Goal: Find contact information: Find contact information

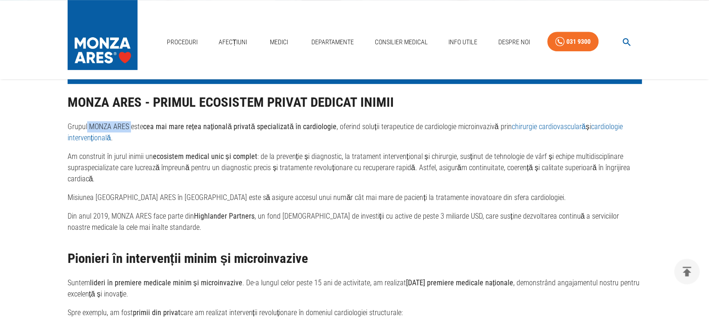
drag, startPoint x: 86, startPoint y: 131, endPoint x: 96, endPoint y: 130, distance: 9.9
click at [125, 132] on p "Grupul MONZA ARES este cea mai mare rețea națională privată specializată în car…" at bounding box center [355, 132] width 574 height 22
copy p "MONZA ARE"
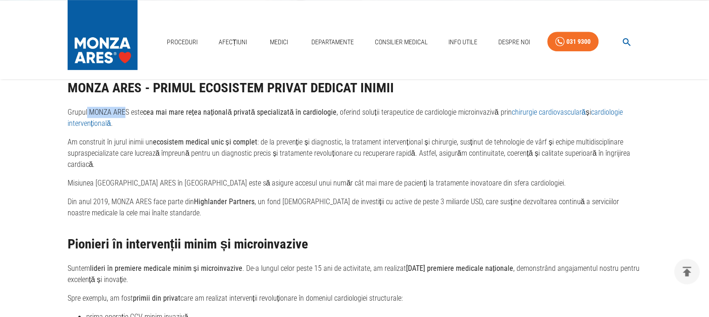
scroll to position [419, 0]
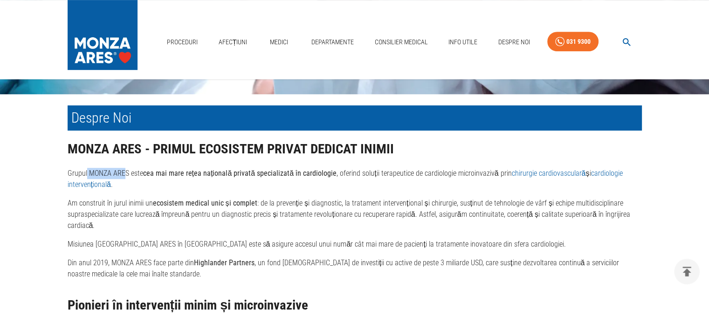
click at [128, 183] on p "Grupul MONZA ARES este cea mai mare rețea națională privată specializată în car…" at bounding box center [355, 179] width 574 height 22
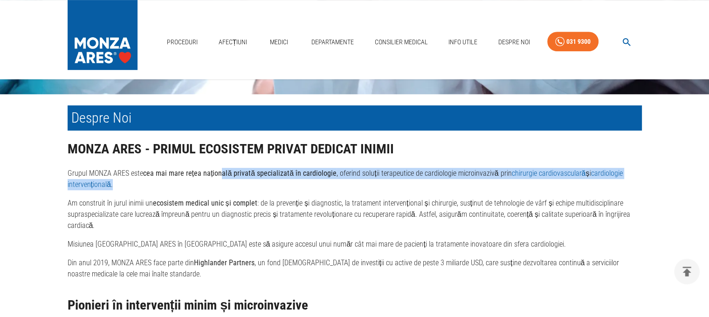
drag, startPoint x: 220, startPoint y: 178, endPoint x: 439, endPoint y: 189, distance: 219.3
click at [439, 189] on p "Grupul MONZA ARES este cea mai mare rețea națională privată specializată în car…" at bounding box center [355, 179] width 574 height 22
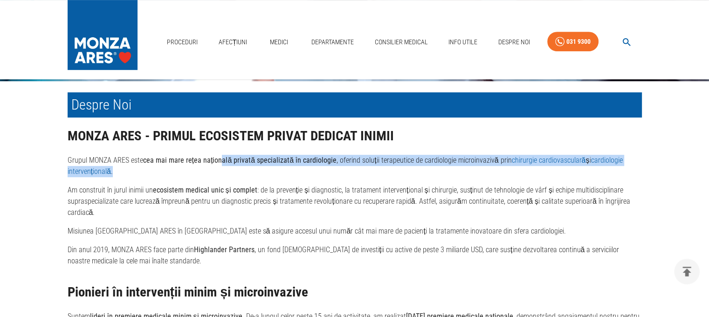
scroll to position [280, 0]
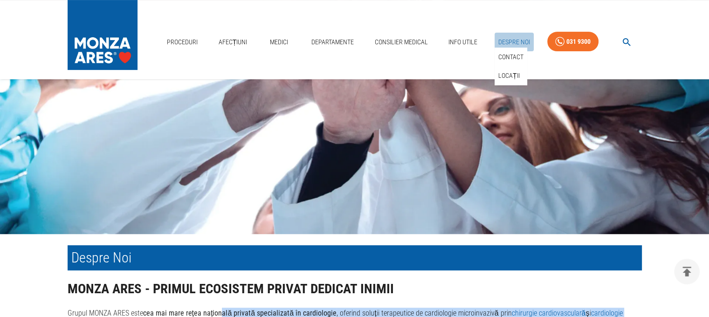
click at [513, 39] on link "Despre Noi" at bounding box center [513, 42] width 39 height 19
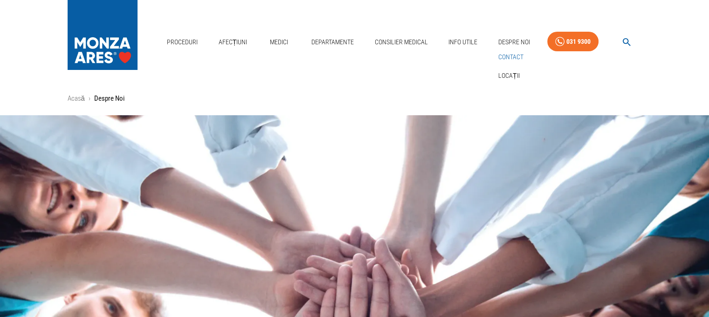
click at [509, 57] on link "Contact" at bounding box center [510, 56] width 29 height 15
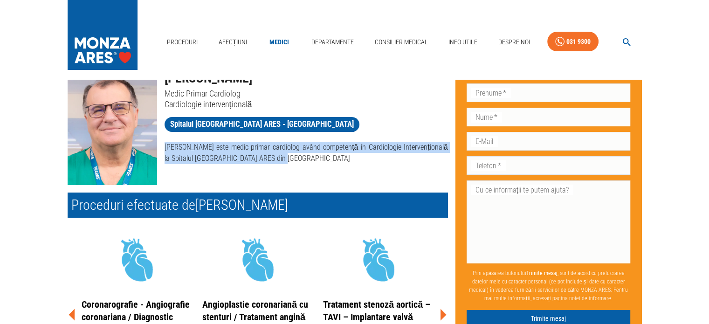
drag, startPoint x: 164, startPoint y: 147, endPoint x: 200, endPoint y: 152, distance: 36.8
click at [288, 157] on p "Dr. Ștefan Moț este medic primar cardiolog având competență în Cardiologie Inte…" at bounding box center [306, 153] width 283 height 22
copy p "Dr. Ștefan Moț este medic primar cardiolog având competență în Cardiologie Inte…"
click at [329, 185] on div "Proceduri efectuate de Dr. Ștefan Moț" at bounding box center [254, 201] width 388 height 33
